Goal: Task Accomplishment & Management: Complete application form

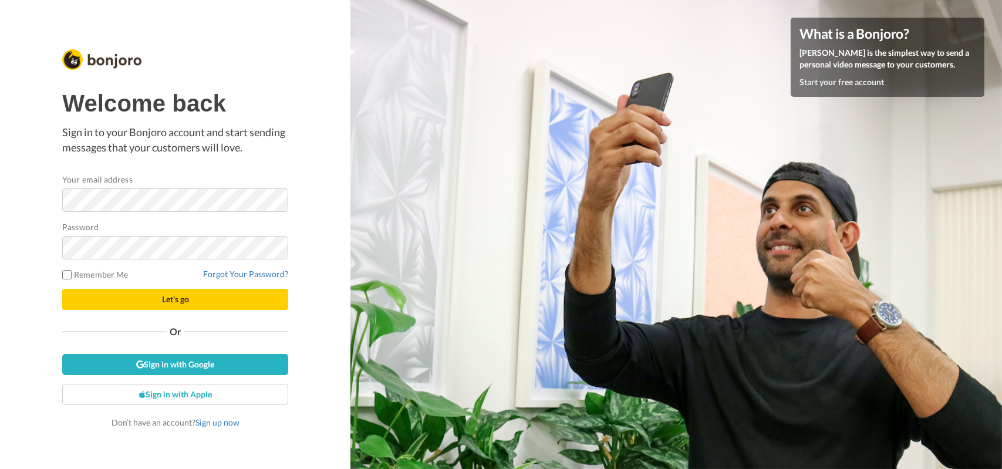
click at [62, 212] on div at bounding box center [62, 212] width 0 height 0
click at [144, 297] on button "Let's go" at bounding box center [175, 299] width 226 height 21
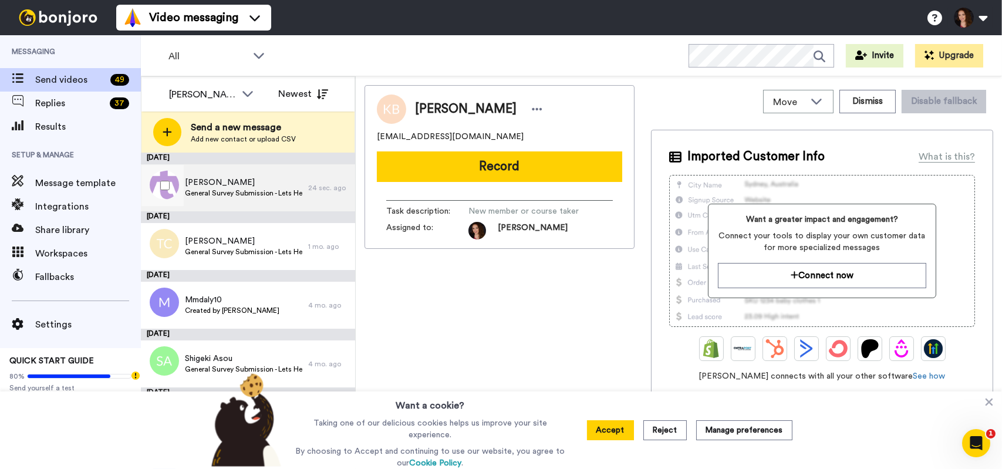
click at [237, 193] on span "General Survey Submission - Lets Help!!" at bounding box center [243, 192] width 117 height 9
